Goal: Transaction & Acquisition: Purchase product/service

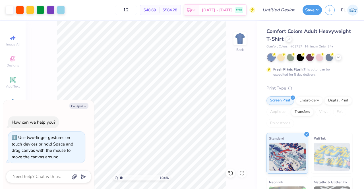
type input "1.05897671057026"
type textarea "x"
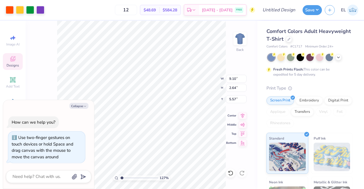
type input "1.26584603203404"
type textarea "x"
type input "1.26584603203404"
type textarea "x"
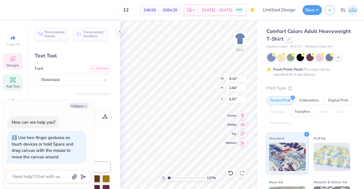
scroll to position [5, 1]
type input "1.26584603203404"
type textarea "x"
type input "1.26584603203404"
type textarea "x"
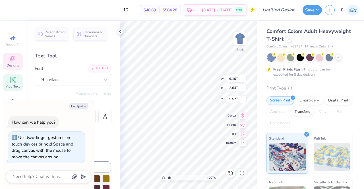
type textarea "A"
type input "1.26584603203404"
type textarea "x"
type textarea "AL"
type input "1.26584603203404"
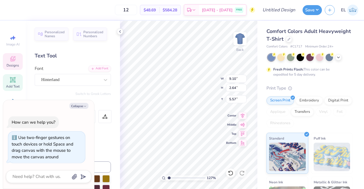
type textarea "x"
type textarea "ALP"
type input "1.26584603203404"
type textarea "x"
type input "1.26584603203404"
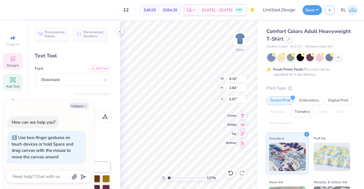
type textarea "x"
type textarea "ALPFA"
type input "1.26584603203404"
type textarea "x"
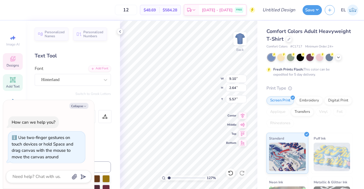
type input "1.26584603203404"
type textarea "x"
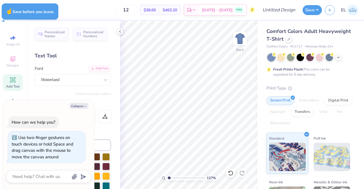
type input "1.26584603203404"
type textarea "x"
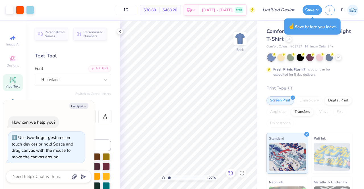
click at [233, 173] on icon at bounding box center [230, 173] width 5 height 5
type input "1.26584603203404"
type textarea "x"
type input "1.26584603203404"
type textarea "x"
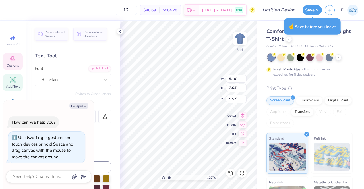
type input "1.26584603203404"
type textarea "x"
type input "1.26584603203404"
type textarea "x"
type input "1.26584603203404"
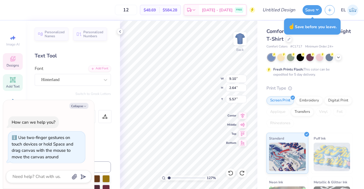
type textarea "x"
type input "1.26584603203404"
type textarea "x"
type input "1.26584603203404"
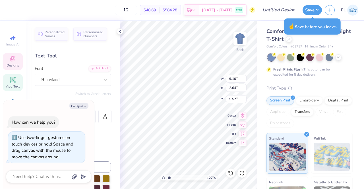
type textarea "x"
type textarea "Ltinx"
type input "1.26584603203404"
type textarea "x"
type textarea "Lltinx"
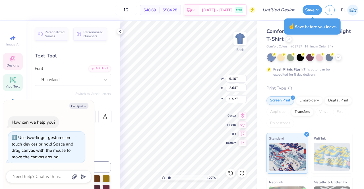
type input "1.26584603203404"
type textarea "x"
type textarea "Ltinx"
click at [230, 177] on div at bounding box center [230, 173] width 9 height 9
type input "1.26584603203404"
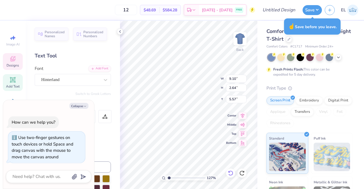
type textarea "x"
type input "7.88"
type input "2.82"
type input "5.48"
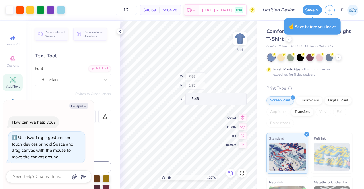
click at [232, 173] on icon at bounding box center [231, 173] width 6 height 6
type input "1.26584603203404"
type textarea "x"
type input "1.26584603203404"
type textarea "x"
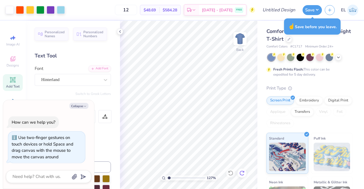
type input "1.26584603203404"
type textarea "x"
type input "1.26584603203404"
type textarea "x"
type input "1.26584603203404"
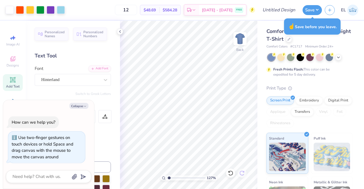
type textarea "x"
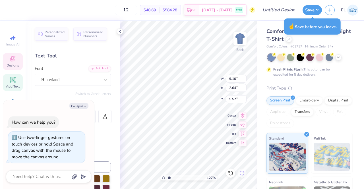
type input "1.26584603203404"
type textarea "x"
type input "1.26584603203404"
type textarea "x"
type input "1.26584603203404"
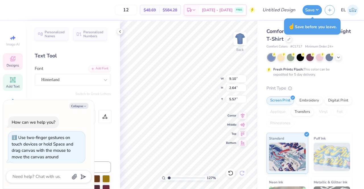
type textarea "x"
type input "1.26584603203404"
type textarea "x"
type textarea "LaLtinx"
type input "1.26584603203404"
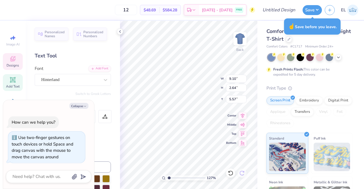
type textarea "x"
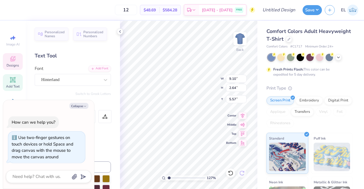
type input "1.26584603203404"
type textarea "x"
type input "1.26584603203404"
type textarea "x"
type textarea "LAaLtinx"
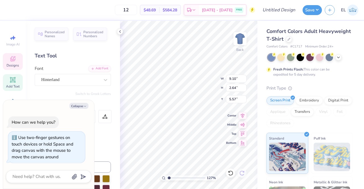
type input "1.26584603203404"
type textarea "x"
type textarea "AaLtinx"
type input "1.26584603203404"
type textarea "x"
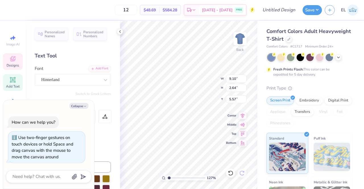
type textarea "ALtinx"
type input "1.26584603203404"
type textarea "x"
type input "1.26584603203404"
type textarea "x"
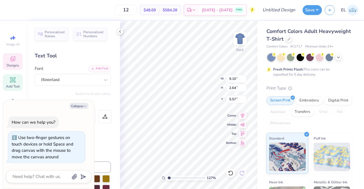
type textarea "ALtPinx"
type input "1.26584603203404"
type textarea "x"
type textarea "ALtPinx"
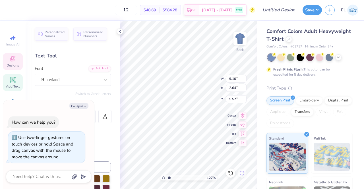
type input "1.26584603203404"
type textarea "x"
type input "1.26584603203404"
type textarea "x"
type textarea "ALPinx"
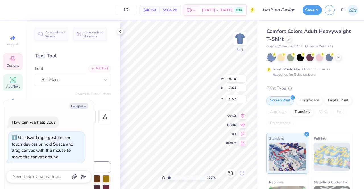
type input "1.26584603203404"
type textarea "x"
type input "1.26584603203404"
type textarea "x"
type textarea "ALPiFnx"
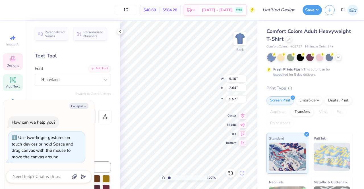
type input "1.26584603203404"
type textarea "x"
type textarea "ALPFnx"
type input "1.26584603203404"
type textarea "x"
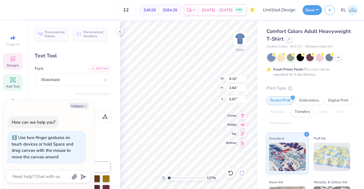
type input "1.26584603203404"
type textarea "x"
type textarea "ALPFnAx"
type input "1.26584603203404"
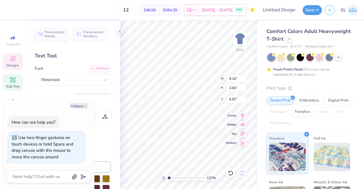
type textarea "x"
type textarea "ALPFAx"
type input "1.26584603203404"
type textarea "x"
type textarea "ALPFA"
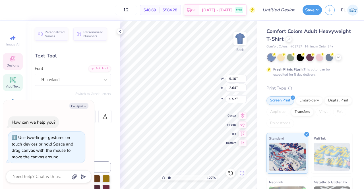
type input "1.26584603203404"
type textarea "x"
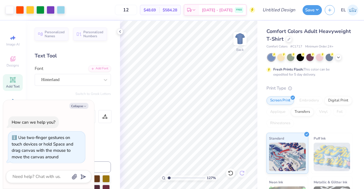
type input "1.26584603203404"
type textarea "x"
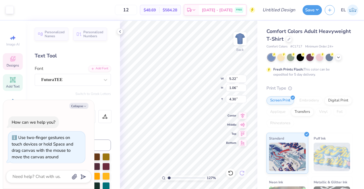
type input "1.26584603203404"
type textarea "x"
type input "1.26584603203404"
type textarea "x"
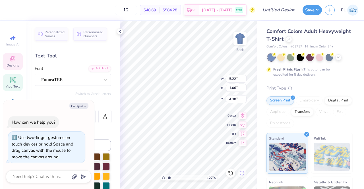
type input "1.26584603203404"
type textarea "x"
type input "1.26584603203404"
type textarea "x"
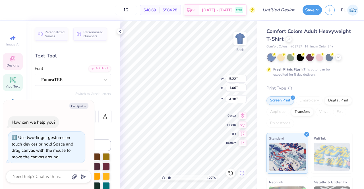
type input "1.26584603203404"
type textarea "x"
type textarea "FA 2 0 2 4"
type input "1.26584603203404"
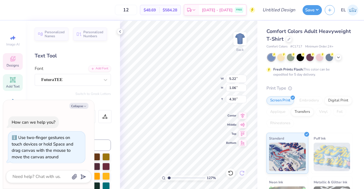
type textarea "x"
type input "1.26584603203404"
type textarea "x"
type textarea "FAl 2 0 2 4"
type input "1.26584603203404"
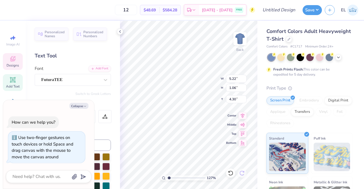
type textarea "x"
type textarea "FAll 2 0 2 4"
type input "1.26584603203404"
type textarea "x"
type textarea "FAl 2 0 2 4"
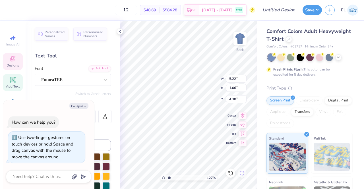
type input "1.26584603203404"
type textarea "x"
type textarea "FA 2 0 2 4"
type input "1.26584603203404"
type textarea "x"
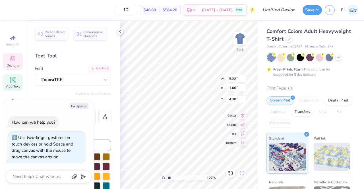
type input "1.26584603203404"
type textarea "x"
type textarea "FAL 2 0 2 4"
type input "1.26584603203404"
type textarea "x"
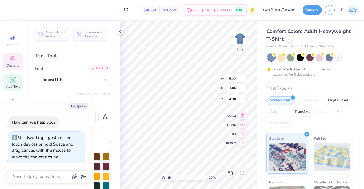
type textarea "FALL 2 0 2 4"
type input "1.26584603203404"
type textarea "x"
type textarea "FALL 2 0 2"
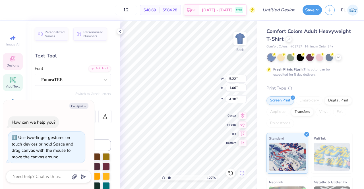
type input "1.26584603203404"
type textarea "x"
type textarea "FALL 2 0 2 5"
type input "1.26584603203404"
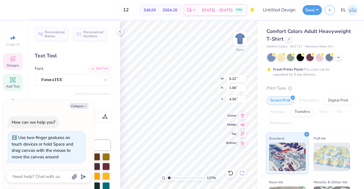
type textarea "x"
type input "5.03"
type input "0.47"
type input "7.88"
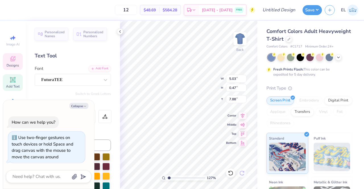
type input "1.26584603203404"
type textarea "x"
type input "1.26584603203404"
type textarea "x"
type textarea "A UNION"
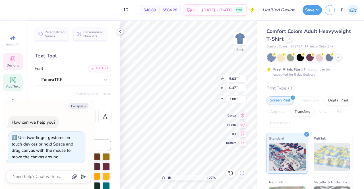
type input "1.26584603203404"
type textarea "x"
type input "1.26584603203404"
type textarea "x"
type input "1.26584603203404"
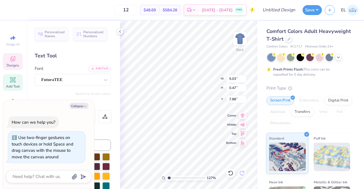
type textarea "x"
type textarea "La"
type input "1.26584603203404"
type textarea "x"
type input "1.26584603203404"
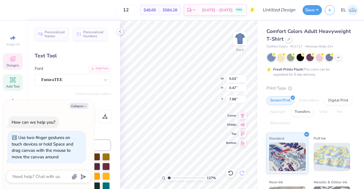
type textarea "x"
type textarea "Lat"
type input "1.26584603203404"
type textarea "x"
type textarea "Latin"
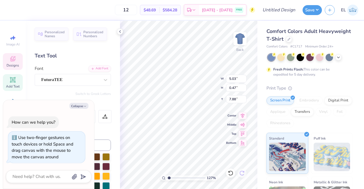
type input "1.26584603203404"
type textarea "x"
type input "1.26584603203404"
type textarea "x"
type textarea "Lati"
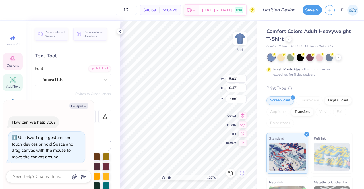
type input "1.26584603203404"
type textarea "x"
type textarea "Lat"
type input "1.26584603203404"
type textarea "x"
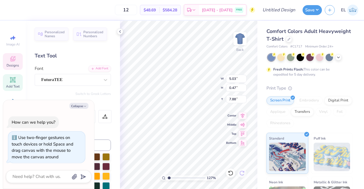
type textarea "La"
type input "1.26584603203404"
type textarea "x"
type textarea "L"
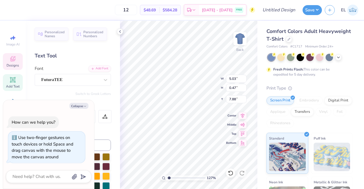
click at [80, 104] on button "Collapse" at bounding box center [78, 106] width 19 height 6
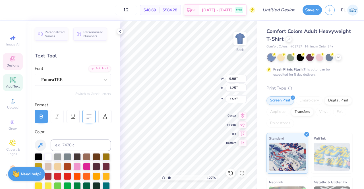
click at [93, 115] on div at bounding box center [88, 116] width 13 height 13
click at [91, 116] on icon at bounding box center [88, 116] width 5 height 5
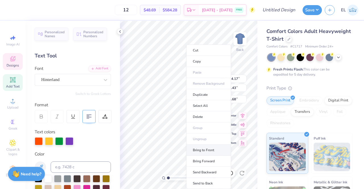
click at [205, 150] on li "Bring to Front" at bounding box center [208, 150] width 45 height 11
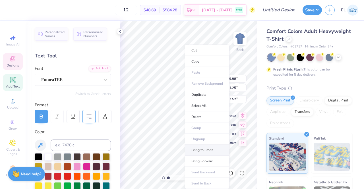
click at [202, 148] on li "Bring to Front" at bounding box center [207, 150] width 45 height 11
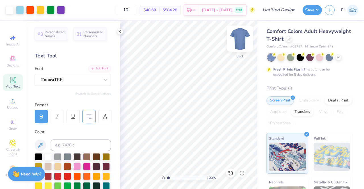
click at [237, 40] on img at bounding box center [240, 38] width 23 height 23
click at [239, 43] on img at bounding box center [240, 38] width 23 height 23
click at [120, 30] on icon at bounding box center [120, 31] width 5 height 5
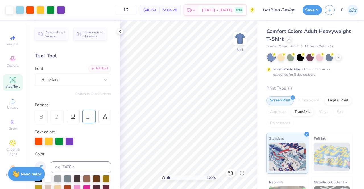
drag, startPoint x: 144, startPoint y: 12, endPoint x: 126, endPoint y: 11, distance: 18.8
drag, startPoint x: 126, startPoint y: 11, endPoint x: 144, endPoint y: 9, distance: 18.3
click at [137, 9] on input "12" at bounding box center [126, 10] width 22 height 10
click at [111, 11] on div "30 $29.52 Per Item $885.60 Total Est. Delivery [DATE] - [DATE] FREE" at bounding box center [161, 10] width 187 height 20
drag, startPoint x: 144, startPoint y: 10, endPoint x: 135, endPoint y: 10, distance: 9.4
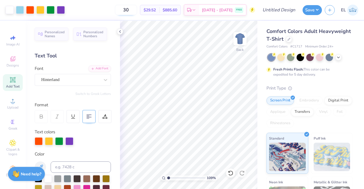
click at [135, 10] on input "30" at bounding box center [126, 10] width 22 height 10
click at [113, 6] on div "30 $29.52 Per Item $885.60 Total Est. Delivery [DATE] - [DATE] FREE" at bounding box center [161, 10] width 187 height 20
click at [60, 10] on div at bounding box center [61, 9] width 8 height 8
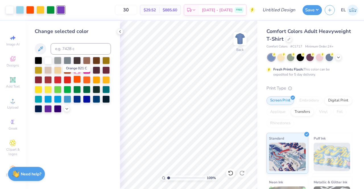
click at [77, 79] on div at bounding box center [76, 79] width 7 height 7
click at [32, 10] on div at bounding box center [30, 9] width 8 height 8
click at [77, 77] on div at bounding box center [76, 79] width 7 height 7
click at [53, 9] on div at bounding box center [51, 9] width 8 height 8
click at [86, 81] on div at bounding box center [86, 79] width 7 height 7
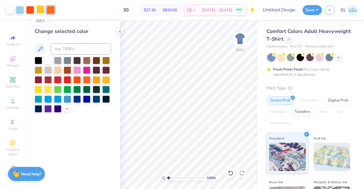
click at [42, 11] on div at bounding box center [40, 9] width 8 height 8
click at [77, 80] on div at bounding box center [76, 79] width 7 height 7
click at [43, 9] on div at bounding box center [40, 9] width 8 height 8
click at [77, 79] on div at bounding box center [76, 79] width 7 height 7
